Goal: Task Accomplishment & Management: Use online tool/utility

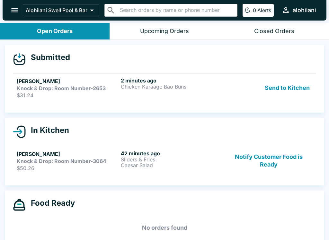
click at [41, 98] on link "[PERSON_NAME] Knock & Drop: Room Number-2653 $31.24 2 minutes ago Chicken Karaa…" at bounding box center [164, 87] width 303 height 29
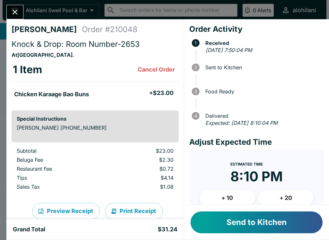
click at [271, 227] on button "Send to Kitchen" at bounding box center [256, 222] width 132 height 22
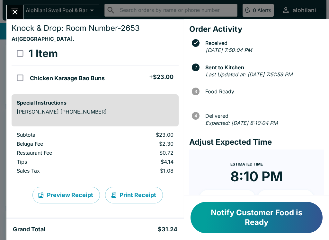
scroll to position [16, 0]
click at [119, 229] on div "Grand Total $31.24" at bounding box center [95, 230] width 164 height 8
click at [280, 213] on button "Notify Customer Food is Ready" at bounding box center [256, 217] width 132 height 31
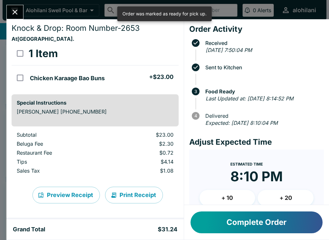
click at [286, 222] on button "Complete Order" at bounding box center [256, 222] width 132 height 22
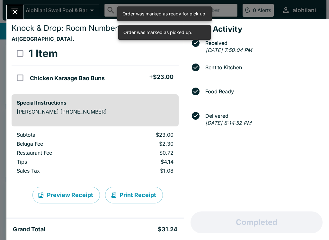
click at [13, 7] on button "Close" at bounding box center [15, 12] width 16 height 14
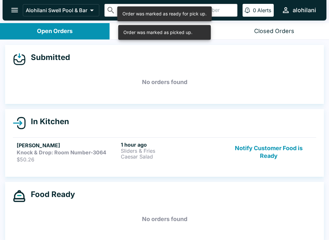
click at [279, 156] on button "Notify Customer Food is Ready" at bounding box center [268, 151] width 87 height 21
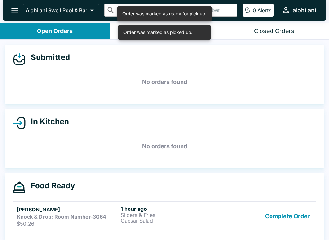
click at [278, 210] on button "Complete Order" at bounding box center [287, 216] width 50 height 21
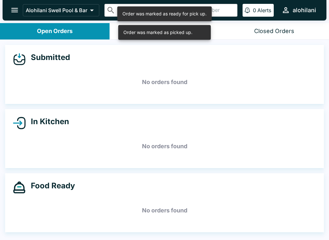
click at [273, 208] on h5 "No orders found" at bounding box center [164, 210] width 303 height 23
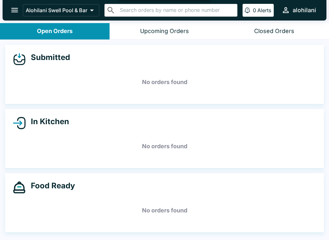
click at [148, 26] on button "Upcoming Orders" at bounding box center [163, 31] width 109 height 16
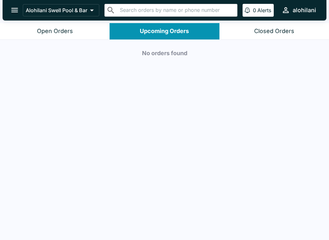
click at [290, 26] on button "Closed Orders" at bounding box center [273, 31] width 109 height 16
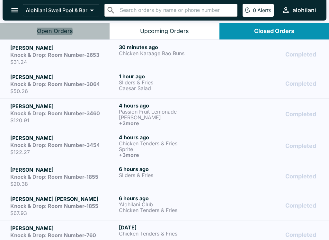
click at [54, 31] on div "Open Orders" at bounding box center [55, 31] width 36 height 7
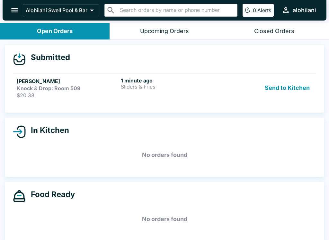
click at [98, 101] on link "[PERSON_NAME] & Drop: Room 509 $20.38 1 minute ago Sliders & Fries Send to Kitc…" at bounding box center [164, 87] width 303 height 29
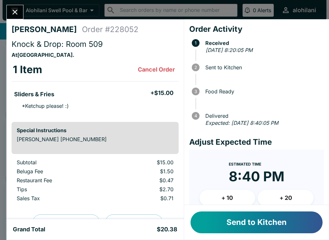
click at [268, 218] on button "Send to Kitchen" at bounding box center [256, 222] width 132 height 22
